Goal: Information Seeking & Learning: Learn about a topic

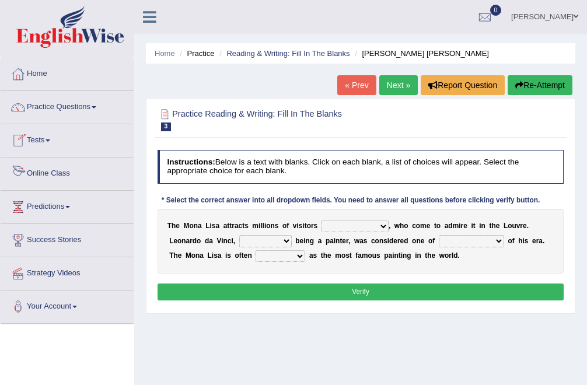
click at [40, 171] on link "Online Class" at bounding box center [67, 171] width 133 height 29
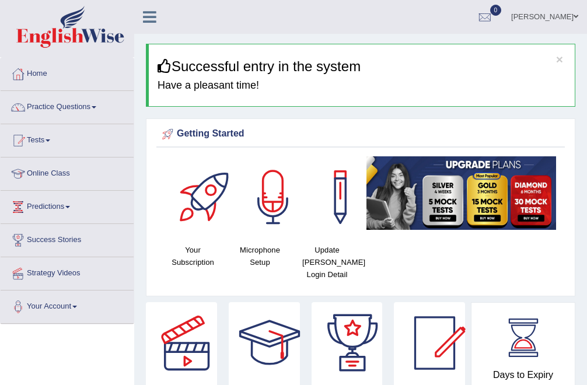
click at [61, 176] on link "Online Class" at bounding box center [67, 171] width 133 height 29
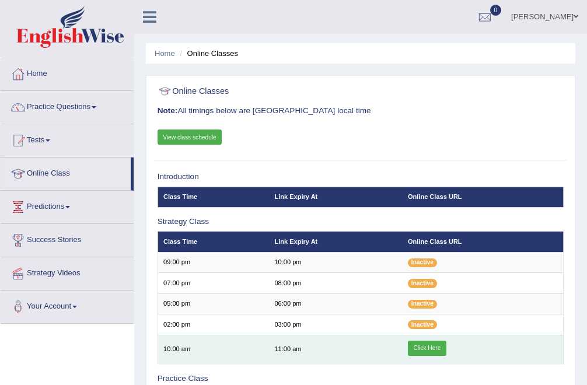
click at [424, 349] on link "Click Here" at bounding box center [427, 348] width 38 height 15
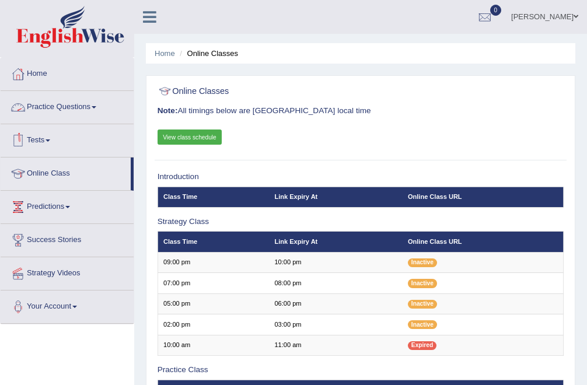
click at [68, 106] on link "Practice Questions" at bounding box center [67, 105] width 133 height 29
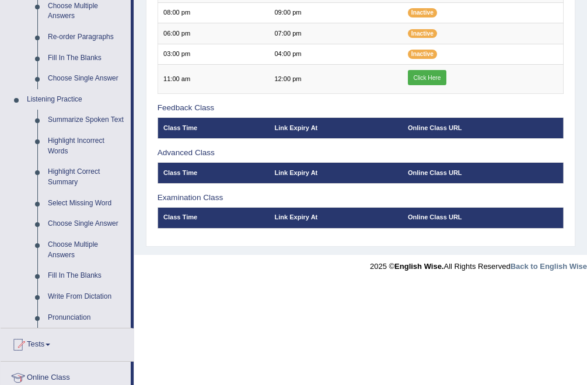
scroll to position [423, 0]
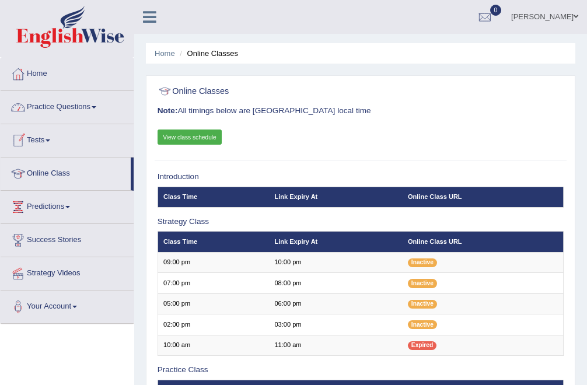
click at [50, 114] on link "Practice Questions" at bounding box center [67, 105] width 133 height 29
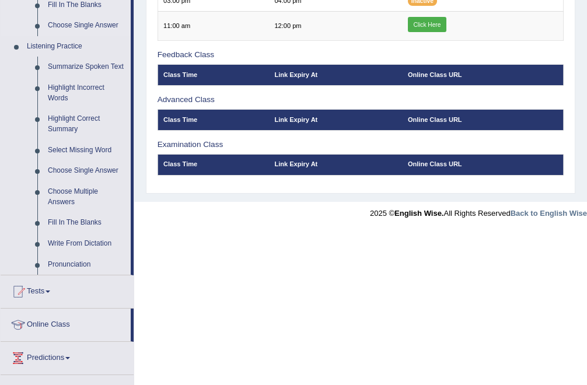
scroll to position [475, 0]
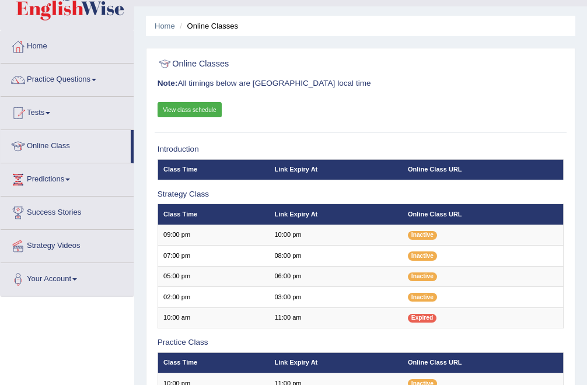
scroll to position [13, 0]
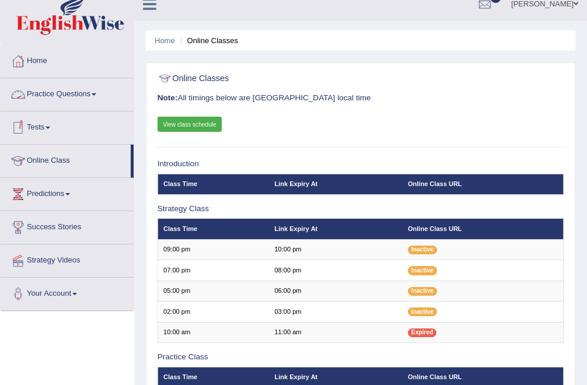
click at [61, 93] on link "Practice Questions" at bounding box center [67, 92] width 133 height 29
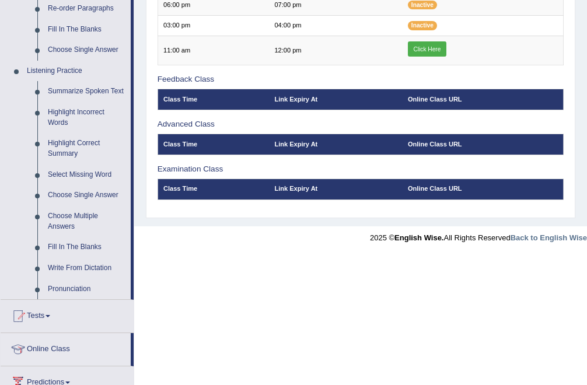
scroll to position [463, 0]
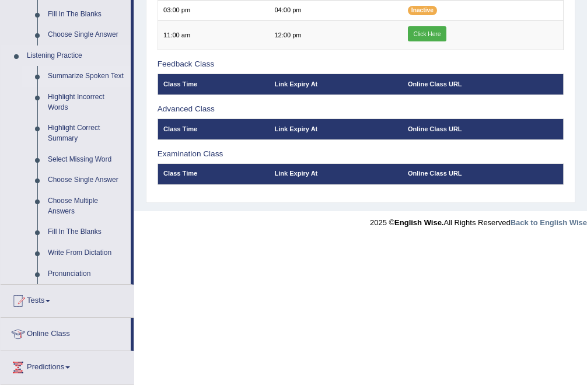
click at [65, 77] on link "Summarize Spoken Text" at bounding box center [87, 76] width 88 height 21
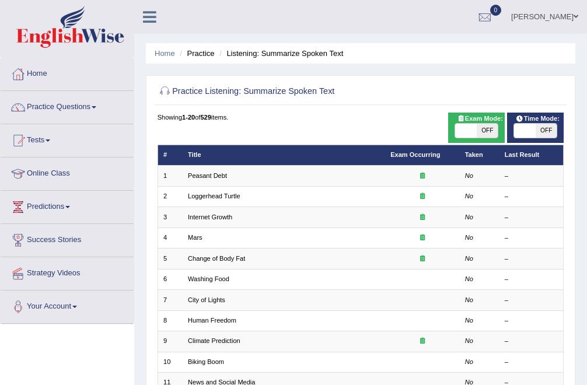
click at [479, 125] on span "OFF" at bounding box center [487, 131] width 21 height 14
checkbox input "true"
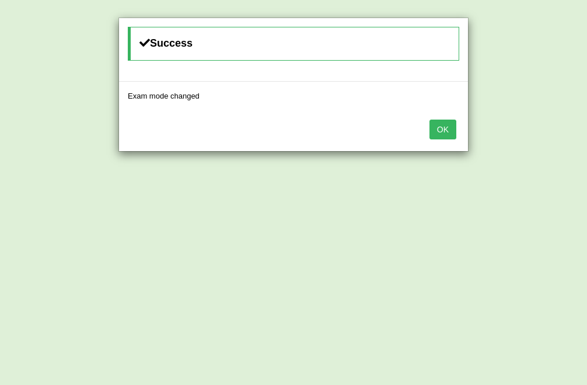
click at [445, 131] on button "OK" at bounding box center [442, 130] width 27 height 20
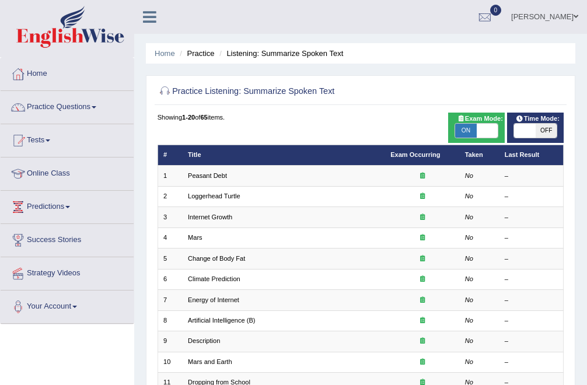
click at [213, 177] on link "Peasant Debt" at bounding box center [207, 175] width 39 height 7
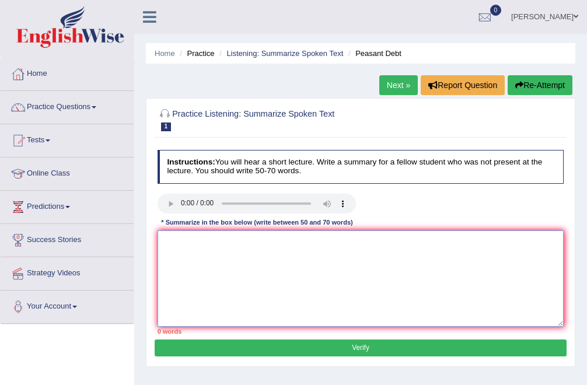
click at [201, 248] on textarea at bounding box center [360, 278] width 407 height 96
click at [170, 244] on textarea at bounding box center [360, 278] width 407 height 96
click at [85, 109] on link "Practice Questions" at bounding box center [67, 105] width 133 height 29
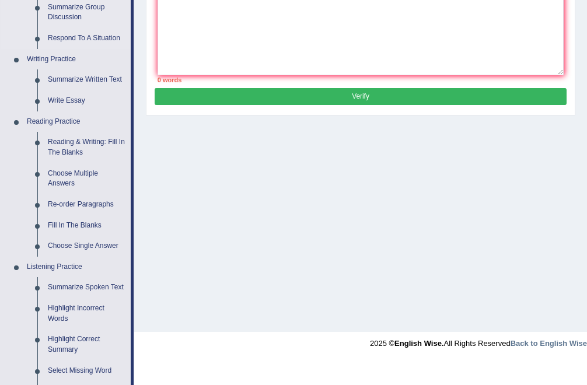
scroll to position [346, 0]
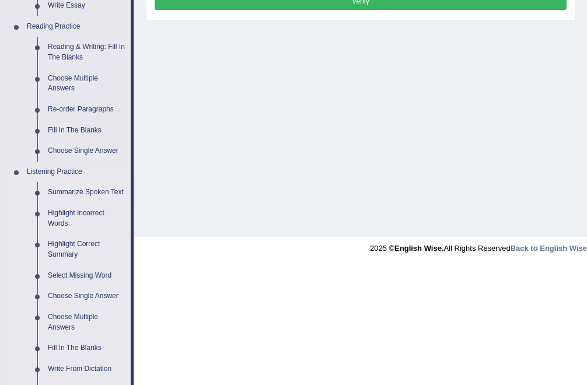
click at [76, 196] on link "Summarize Spoken Text" at bounding box center [87, 192] width 88 height 21
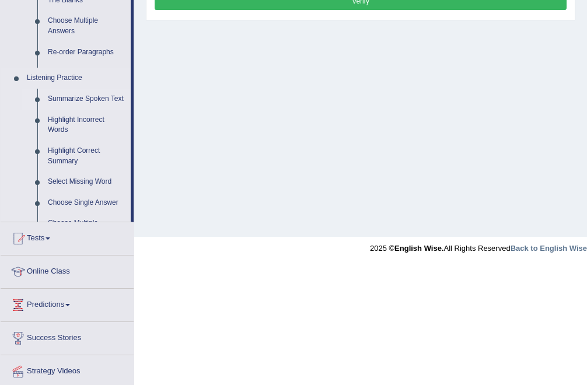
scroll to position [268, 0]
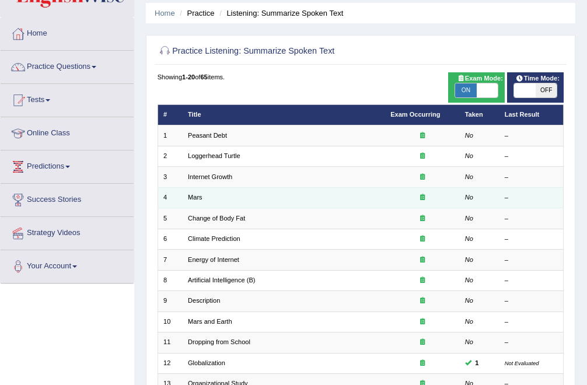
scroll to position [53, 0]
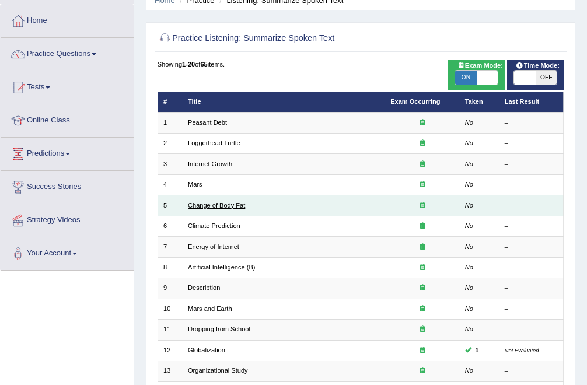
click at [205, 205] on link "Change of Body Fat" at bounding box center [216, 205] width 57 height 7
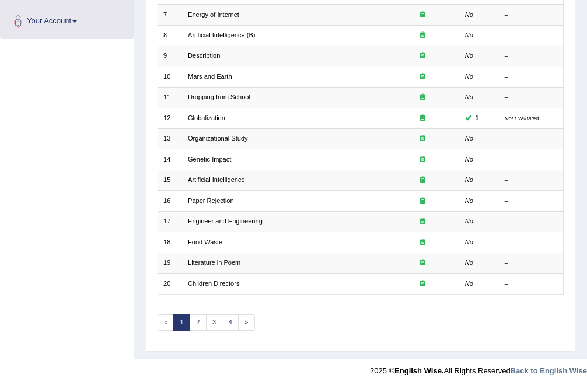
scroll to position [289, 0]
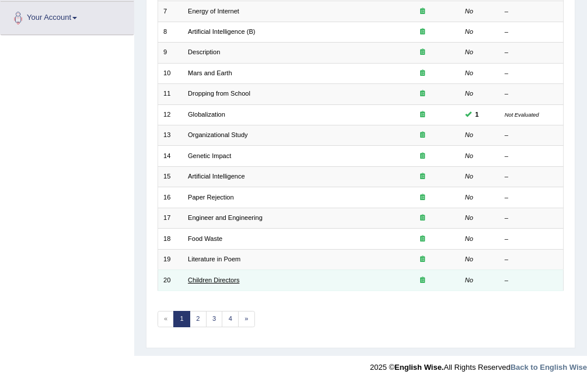
click at [220, 279] on link "Children Directors" at bounding box center [213, 279] width 51 height 7
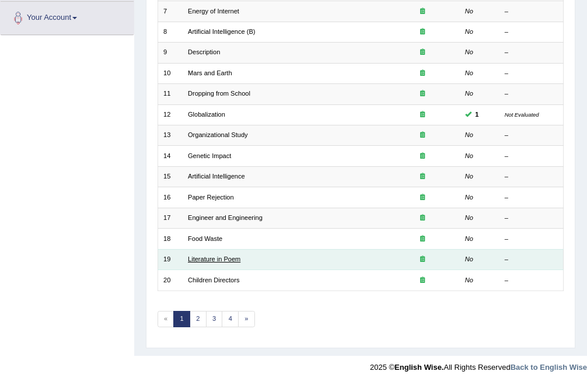
click at [224, 261] on link "Literature in Poem" at bounding box center [214, 258] width 52 height 7
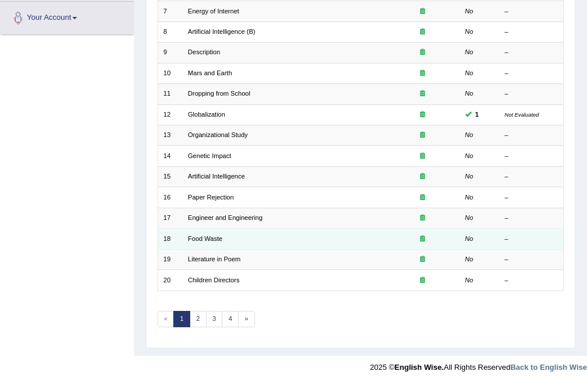
scroll to position [289, 0]
click at [212, 241] on link "Food Waste" at bounding box center [205, 238] width 34 height 7
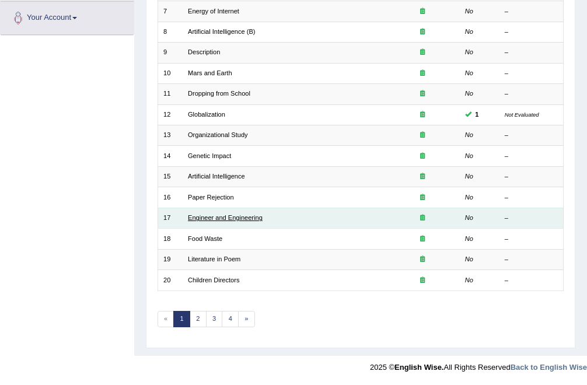
scroll to position [289, 0]
click at [212, 219] on link "Engineer and Engineering" at bounding box center [225, 217] width 75 height 7
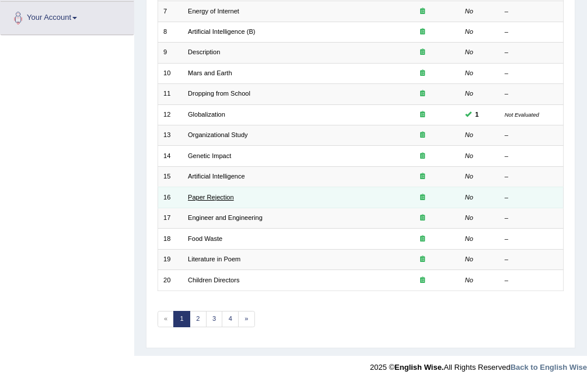
click at [209, 195] on link "Paper Rejection" at bounding box center [211, 197] width 46 height 7
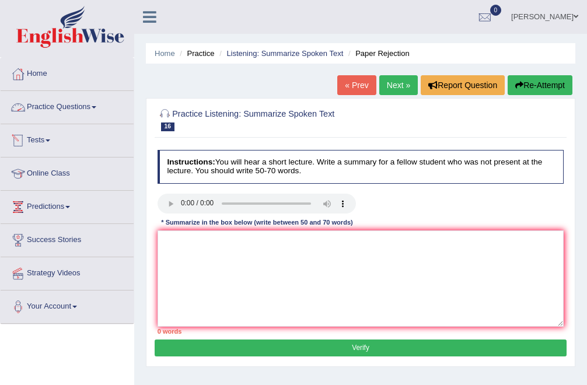
click at [97, 107] on link "Practice Questions" at bounding box center [67, 105] width 133 height 29
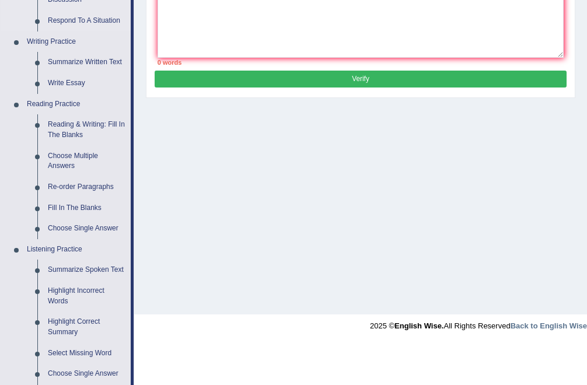
scroll to position [282, 0]
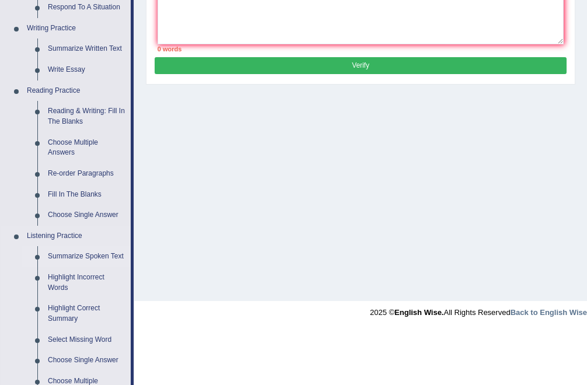
click at [76, 254] on link "Summarize Spoken Text" at bounding box center [87, 256] width 88 height 21
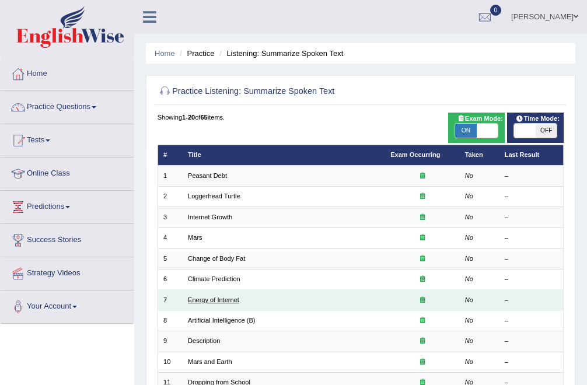
click at [211, 299] on link "Energy of Internet" at bounding box center [213, 299] width 51 height 7
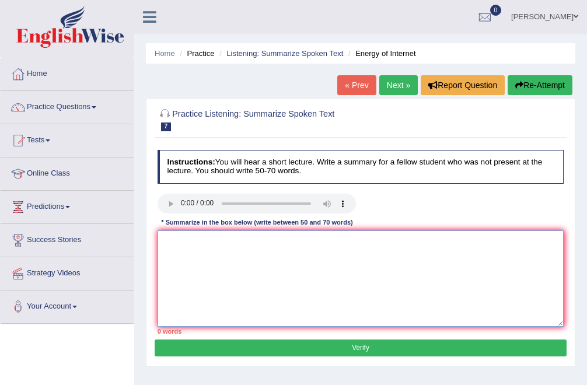
click at [187, 250] on textarea at bounding box center [360, 278] width 407 height 96
paste textarea "the speaker provided a comprehensive overview of (man topic), highlighting seve…"
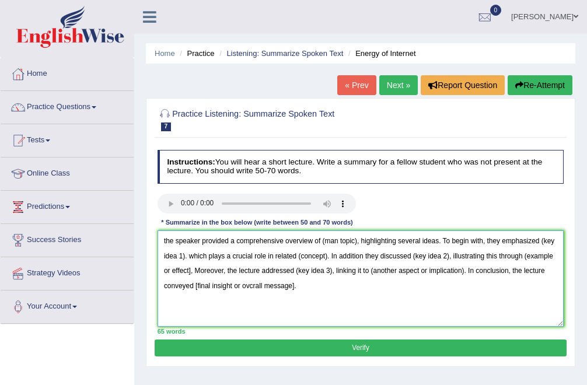
click at [166, 241] on textarea "the speaker provided a comprehensive overview of (man topic), highlighting seve…" at bounding box center [360, 278] width 407 height 96
click at [356, 241] on textarea "The speaker provided a comprehensive overview of (man topic), highlighting seve…" at bounding box center [360, 278] width 407 height 96
click at [199, 256] on textarea "The speaker provided a comprehensive overview of the internet, highlighting sev…" at bounding box center [360, 278] width 407 height 96
type textarea "The speaker provided a comprehensive overview of the internet, highlighting sev…"
click at [198, 255] on textarea "The speaker provided a comprehensive overview of the internet, highlighting sev…" at bounding box center [360, 278] width 407 height 96
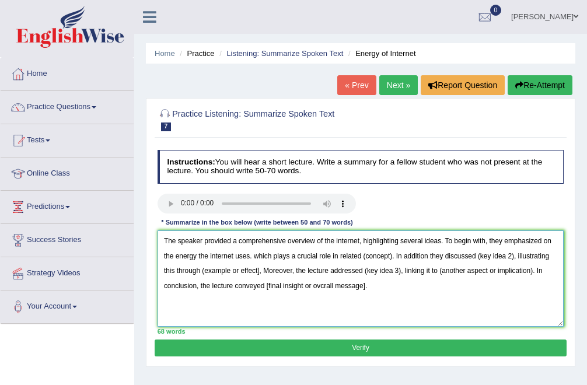
click at [377, 257] on textarea "The speaker provided a comprehensive overview of the internet, highlighting sev…" at bounding box center [360, 278] width 407 height 96
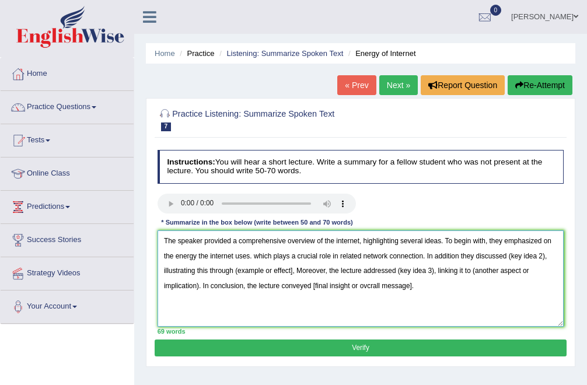
click at [539, 254] on textarea "The speaker provided a comprehensive overview of the internet, highlighting sev…" at bounding box center [360, 278] width 407 height 96
click at [328, 271] on textarea "The speaker provided a comprehensive overview of the internet, highlighting sev…" at bounding box center [360, 278] width 407 height 96
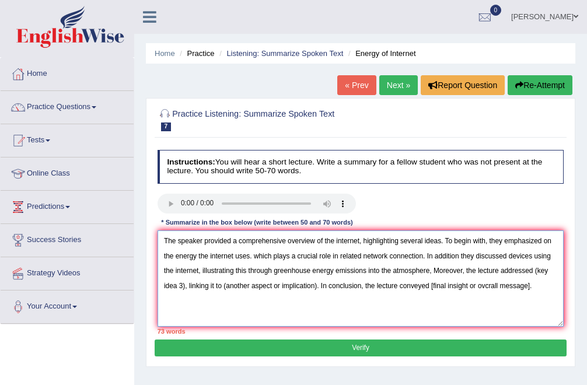
drag, startPoint x: 370, startPoint y: 269, endPoint x: 431, endPoint y: 272, distance: 61.3
click at [431, 272] on textarea "The speaker provided a comprehensive overview of the internet, highlighting sev…" at bounding box center [360, 278] width 407 height 96
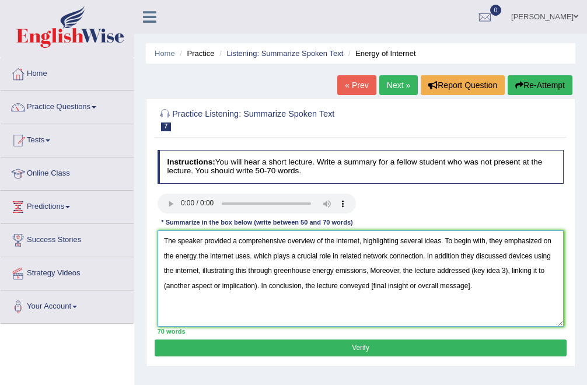
click at [507, 271] on textarea "The speaker provided a comprehensive overview of the internet, highlighting sev…" at bounding box center [360, 278] width 407 height 96
click at [257, 286] on textarea "The speaker provided a comprehensive overview of the internet, highlighting sev…" at bounding box center [360, 278] width 407 height 96
drag, startPoint x: 521, startPoint y: 270, endPoint x: 537, endPoint y: 288, distance: 23.6
click at [537, 288] on textarea "The speaker provided a comprehensive overview of the internet, highlighting sev…" at bounding box center [360, 278] width 407 height 96
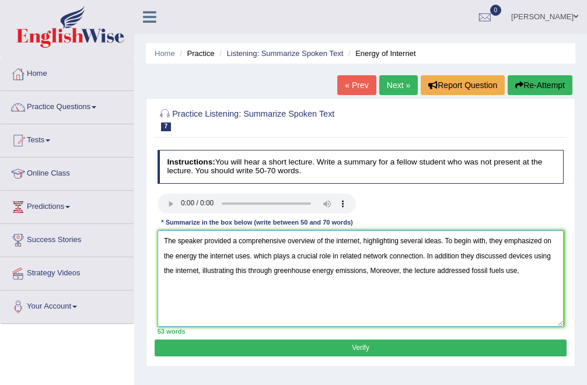
type textarea "The speaker provided a comprehensive overview of the internet, highlighting sev…"
click at [491, 346] on button "Verify" at bounding box center [360, 347] width 411 height 17
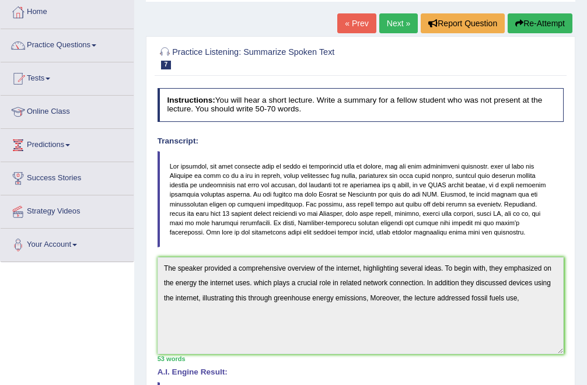
scroll to position [61, 0]
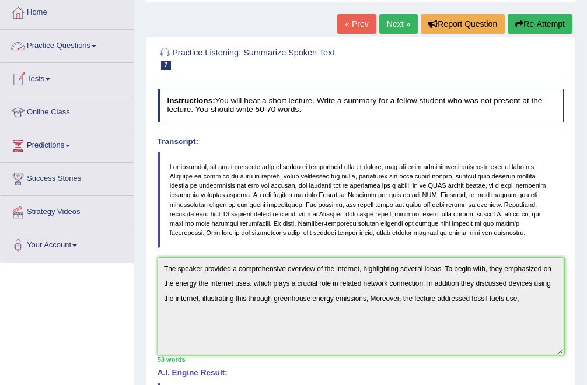
click at [74, 44] on link "Practice Questions" at bounding box center [67, 44] width 133 height 29
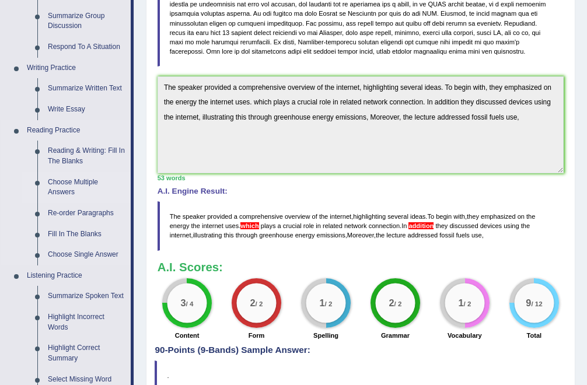
scroll to position [271, 0]
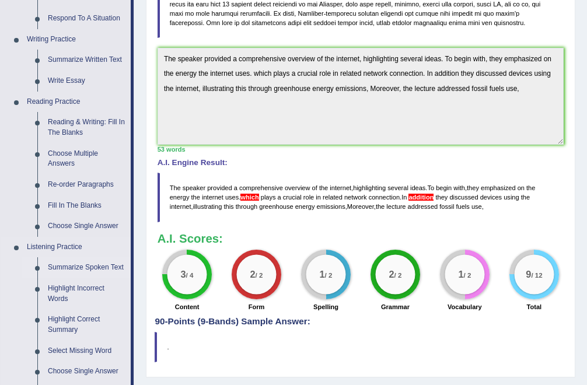
click at [57, 268] on link "Summarize Spoken Text" at bounding box center [87, 267] width 88 height 21
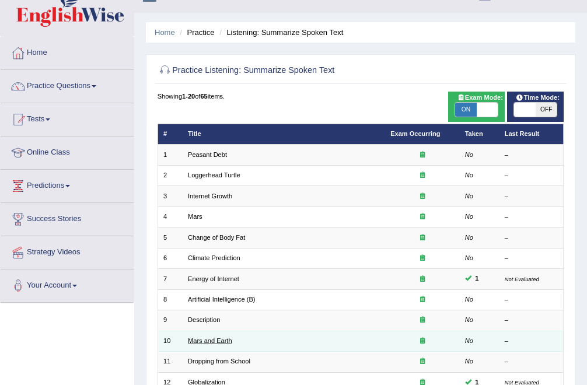
scroll to position [20, 0]
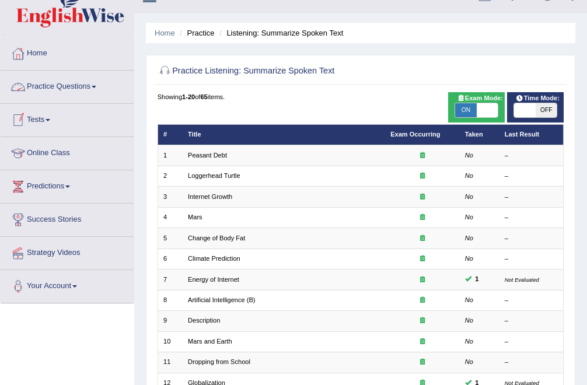
click at [87, 89] on link "Practice Questions" at bounding box center [67, 85] width 133 height 29
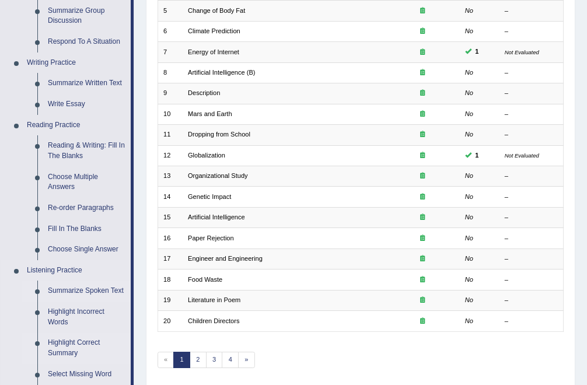
scroll to position [246, 0]
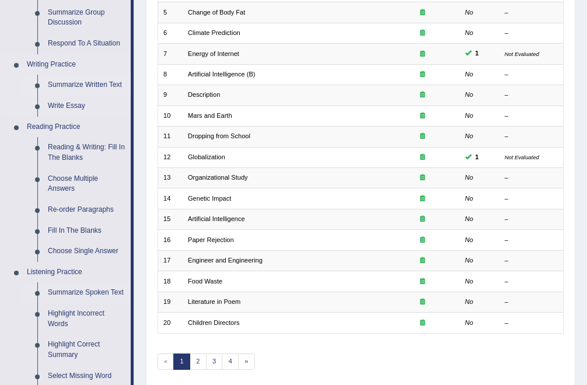
click at [86, 88] on link "Summarize Written Text" at bounding box center [87, 85] width 88 height 21
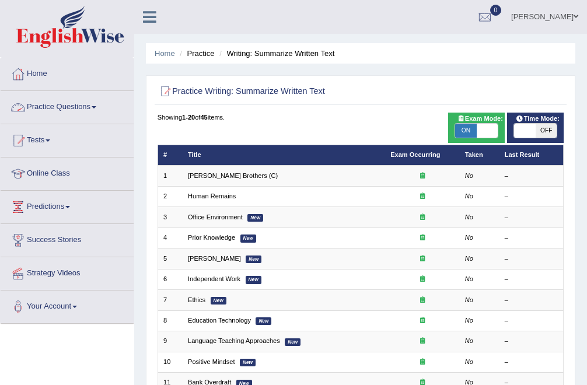
click at [76, 104] on link "Practice Questions" at bounding box center [67, 105] width 133 height 29
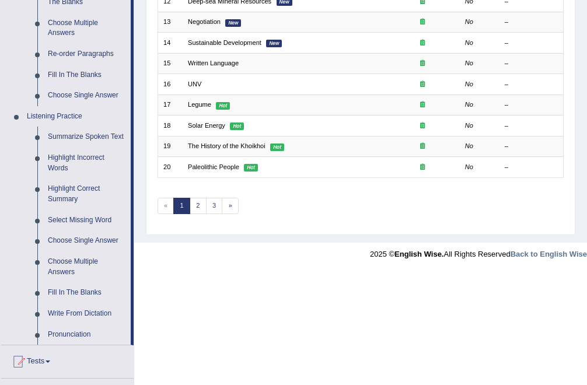
scroll to position [402, 0]
click at [74, 137] on link "Summarize Spoken Text" at bounding box center [87, 136] width 88 height 21
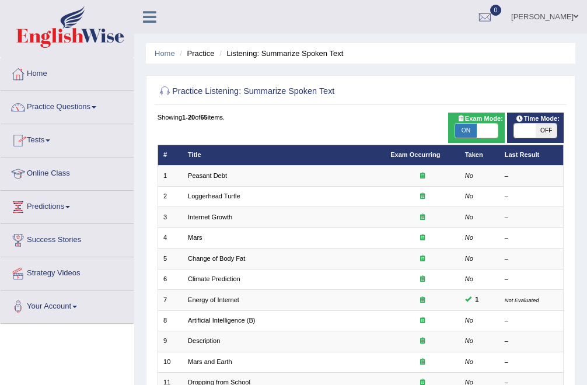
click at [67, 110] on link "Practice Questions" at bounding box center [67, 105] width 133 height 29
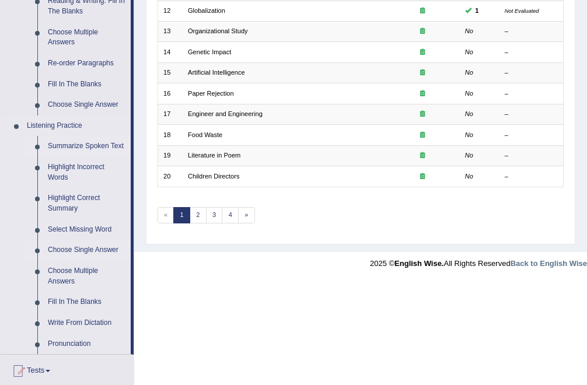
scroll to position [399, 0]
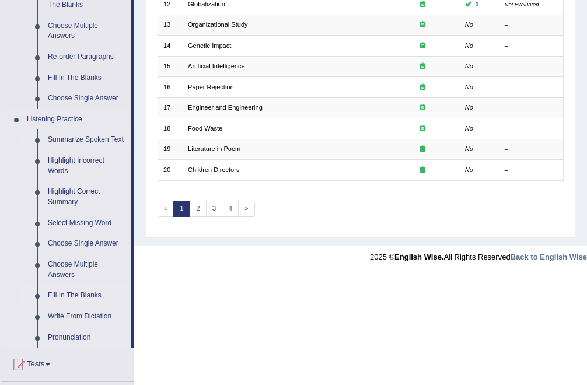
click at [66, 304] on link "Fill In The Blanks" at bounding box center [87, 295] width 88 height 21
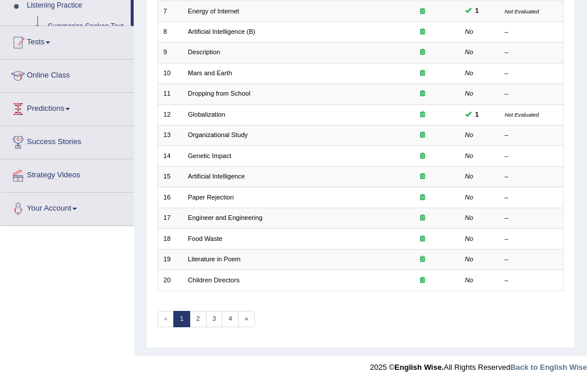
scroll to position [221, 0]
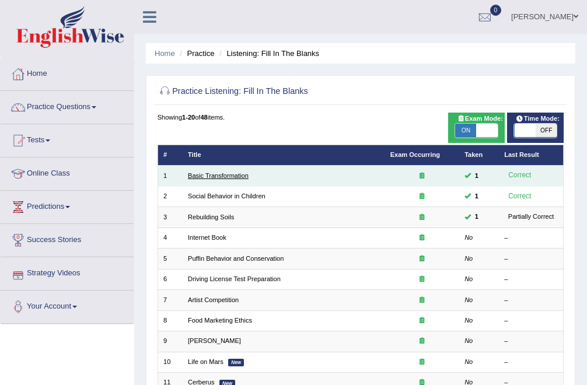
click at [219, 176] on link "Basic Transformation" at bounding box center [218, 175] width 61 height 7
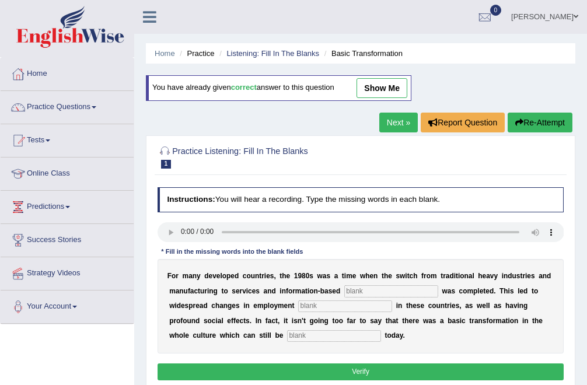
click at [363, 292] on input "text" at bounding box center [391, 291] width 94 height 12
type input "enterprise"
click at [326, 307] on input "text" at bounding box center [345, 306] width 94 height 12
type input "patterns"
click at [310, 338] on input "text" at bounding box center [334, 336] width 94 height 12
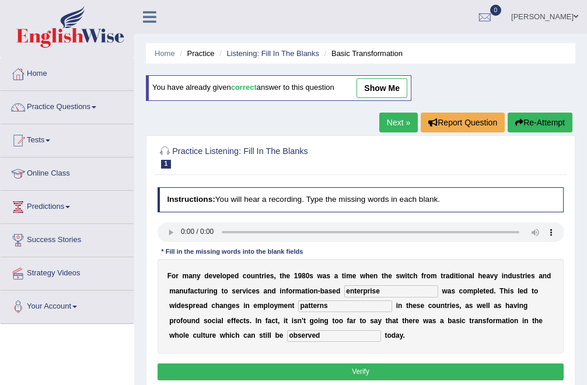
type input "observed"
click at [339, 373] on button "Verify" at bounding box center [360, 371] width 407 height 17
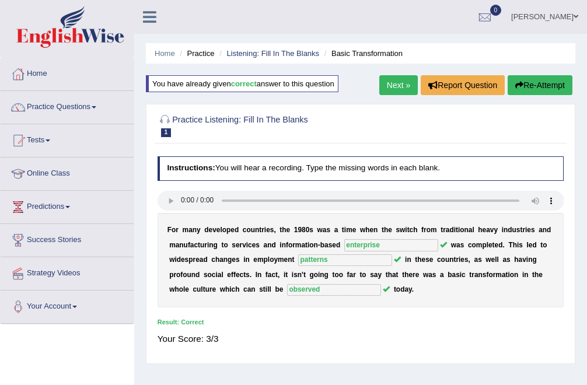
click at [396, 91] on link "Next »" at bounding box center [398, 85] width 38 height 20
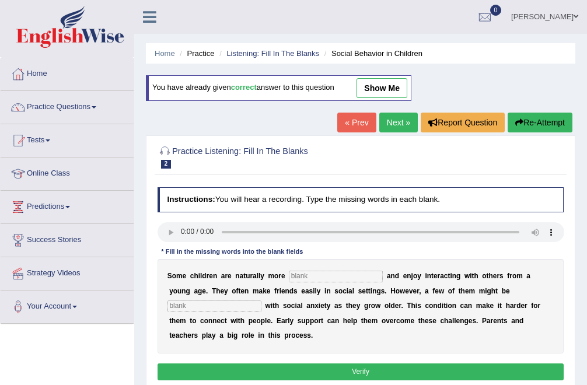
click at [322, 277] on input "text" at bounding box center [336, 277] width 94 height 12
type input "sociable"
click at [240, 311] on input "text" at bounding box center [214, 306] width 94 height 12
type input "diagnosed"
click at [279, 369] on button "Verify" at bounding box center [360, 371] width 407 height 17
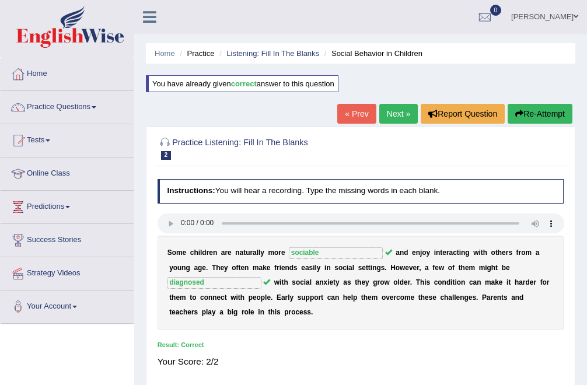
click at [383, 113] on link "Next »" at bounding box center [398, 114] width 38 height 20
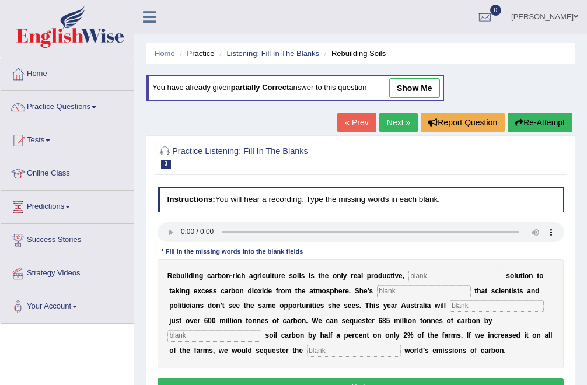
click at [426, 276] on input "text" at bounding box center [455, 277] width 94 height 12
type input "permanent"
click at [410, 290] on input "text" at bounding box center [424, 291] width 94 height 12
type input "frustrated"
click at [472, 309] on input "text" at bounding box center [497, 306] width 94 height 12
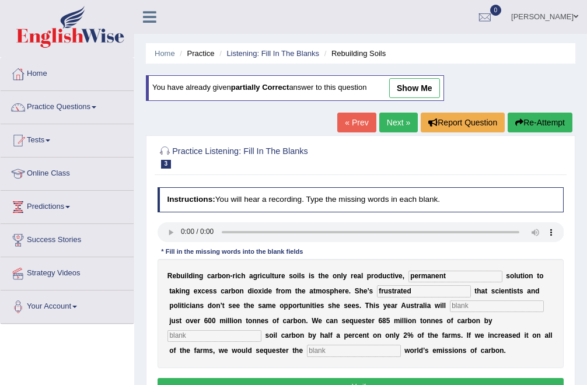
click at [458, 307] on input "text" at bounding box center [497, 306] width 94 height 12
click at [478, 301] on div "R e b u i l d i n g c a r b o n - r i c h a g r i c u l t u r e s o i l s i s t…" at bounding box center [360, 313] width 407 height 109
click at [478, 308] on input "text" at bounding box center [497, 306] width 94 height 12
click at [216, 342] on input "text" at bounding box center [214, 336] width 94 height 12
type input "incresi"
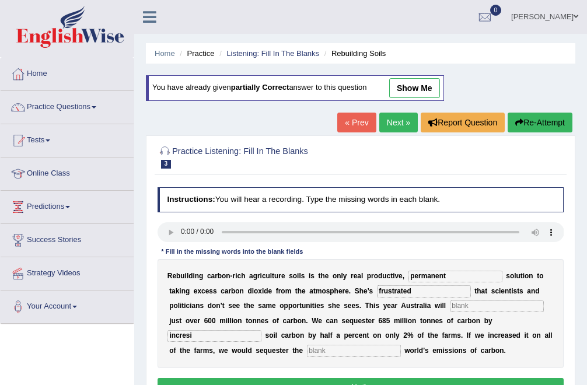
click at [316, 354] on input "text" at bounding box center [354, 351] width 94 height 12
type input "whole"
click at [237, 335] on input "incresi" at bounding box center [214, 336] width 94 height 12
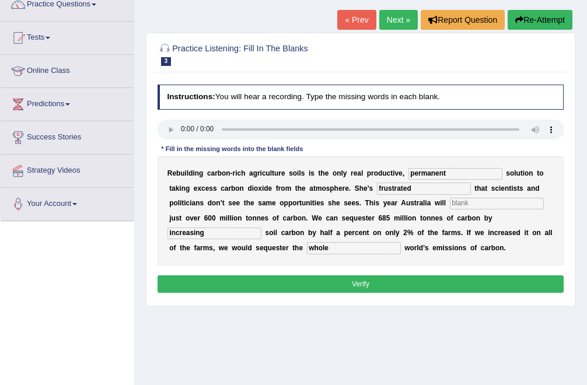
scroll to position [107, 0]
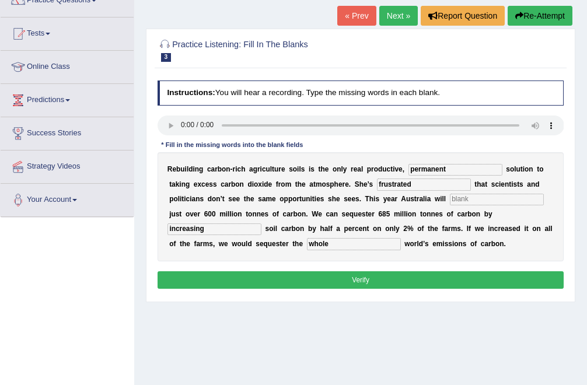
type input "increasing"
click at [420, 281] on button "Verify" at bounding box center [360, 279] width 407 height 17
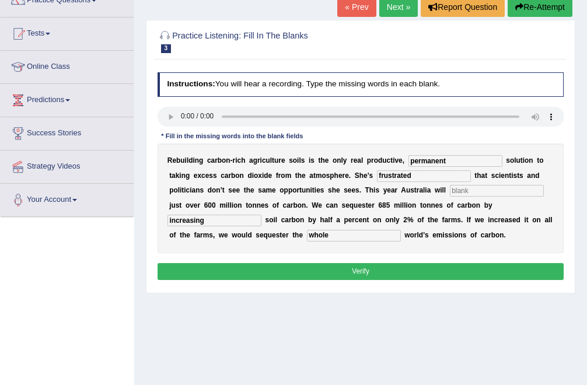
click at [467, 195] on input "text" at bounding box center [497, 191] width 94 height 12
click at [468, 192] on input "text" at bounding box center [497, 191] width 94 height 12
type input "administer"
click at [445, 271] on button "Verify" at bounding box center [360, 271] width 407 height 17
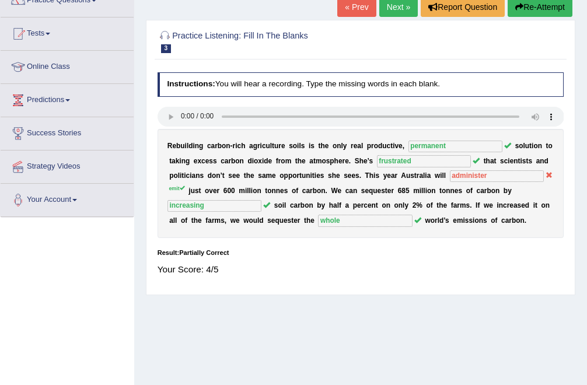
click at [395, 10] on link "Next »" at bounding box center [398, 7] width 38 height 20
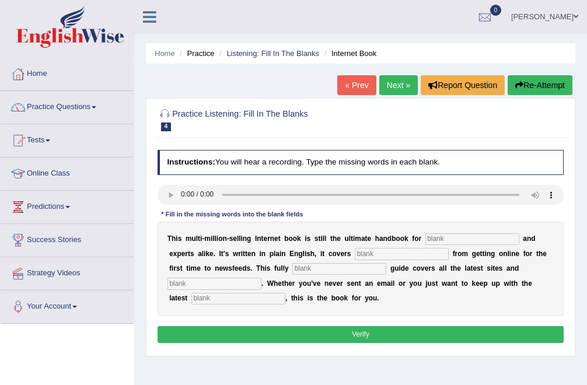
click at [439, 237] on input "text" at bounding box center [472, 239] width 94 height 12
type input "novices"
click at [378, 257] on input "text" at bounding box center [402, 254] width 94 height 12
type input "everthii"
click at [307, 273] on input "text" at bounding box center [339, 269] width 94 height 12
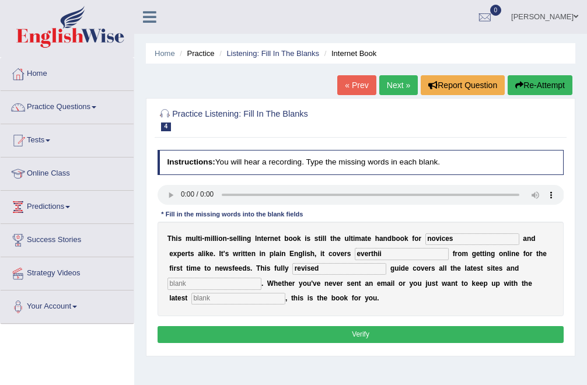
type input "revised"
click at [261, 278] on input "text" at bounding box center [214, 284] width 94 height 12
type input "crazies"
click at [285, 293] on input "text" at bounding box center [238, 299] width 94 height 12
type input "developments"
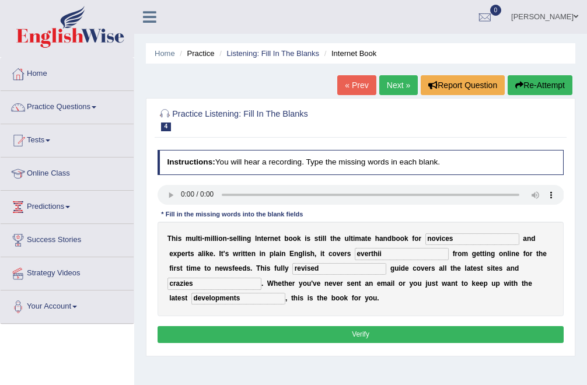
click at [363, 256] on input "everthii" at bounding box center [402, 254] width 94 height 12
type input "everything"
click at [261, 278] on input "crazies" at bounding box center [214, 284] width 94 height 12
type input "cr"
click at [458, 333] on button "Verify" at bounding box center [360, 334] width 407 height 17
